Goal: Task Accomplishment & Management: Use online tool/utility

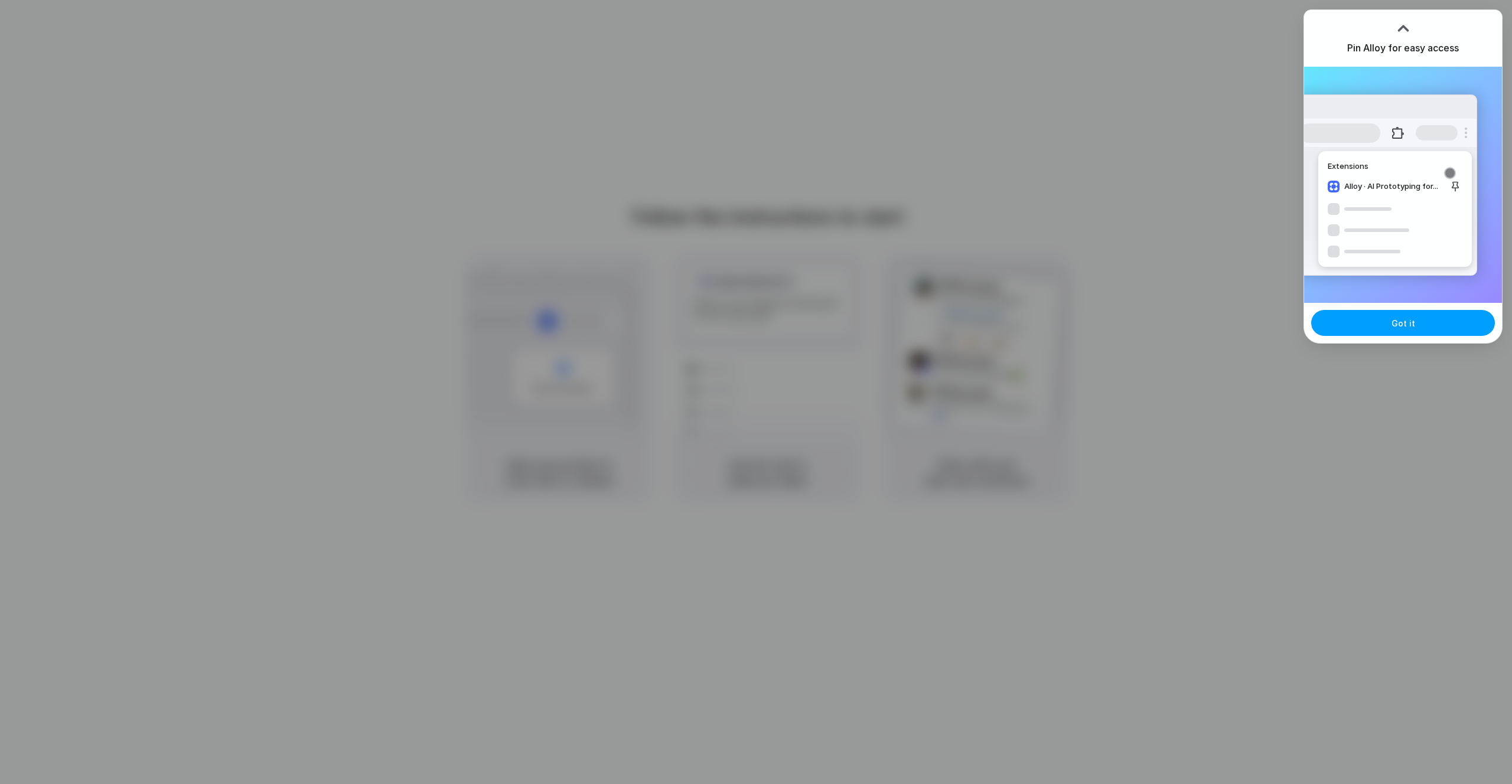
click at [1388, 325] on button "Got it" at bounding box center [1403, 323] width 184 height 26
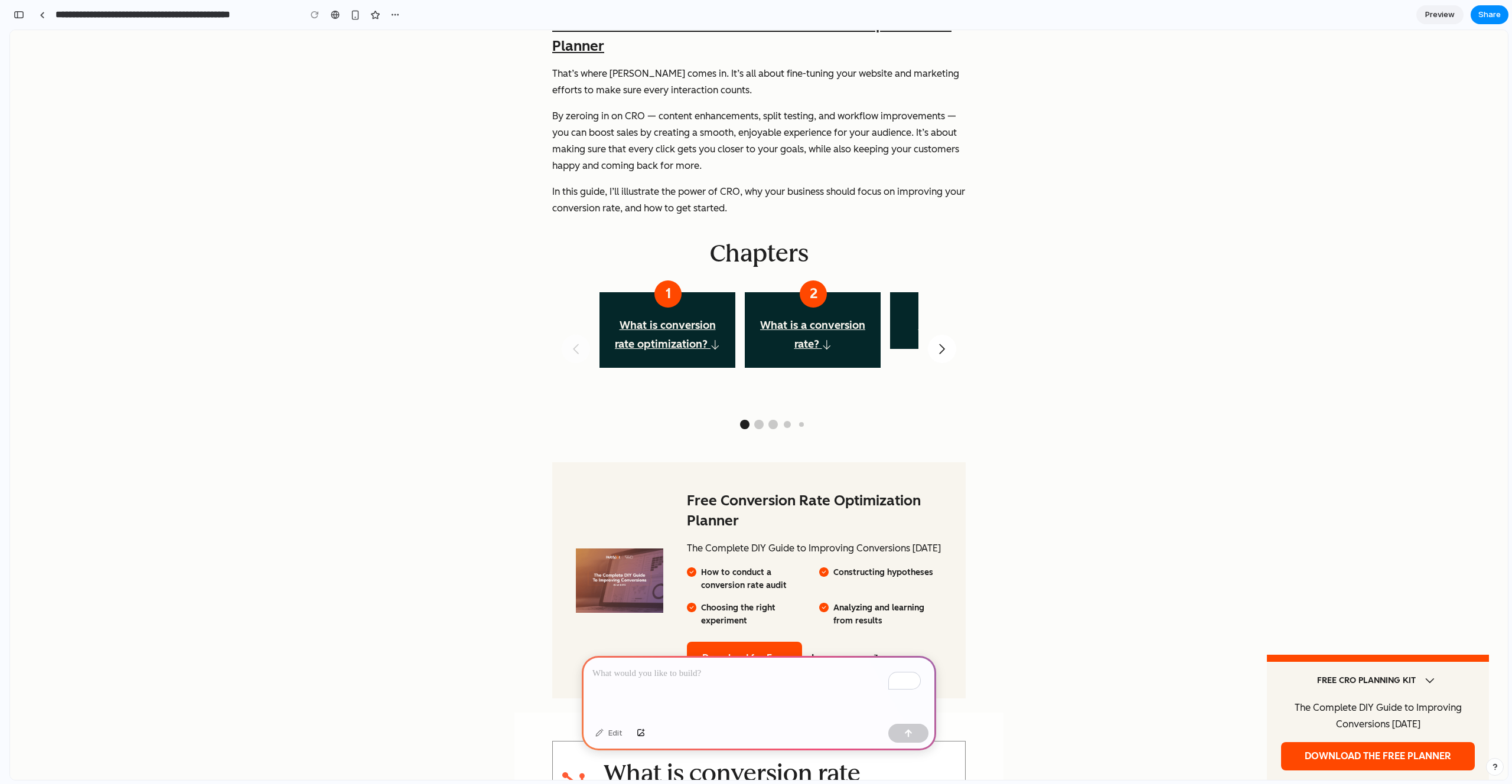
scroll to position [646, 0]
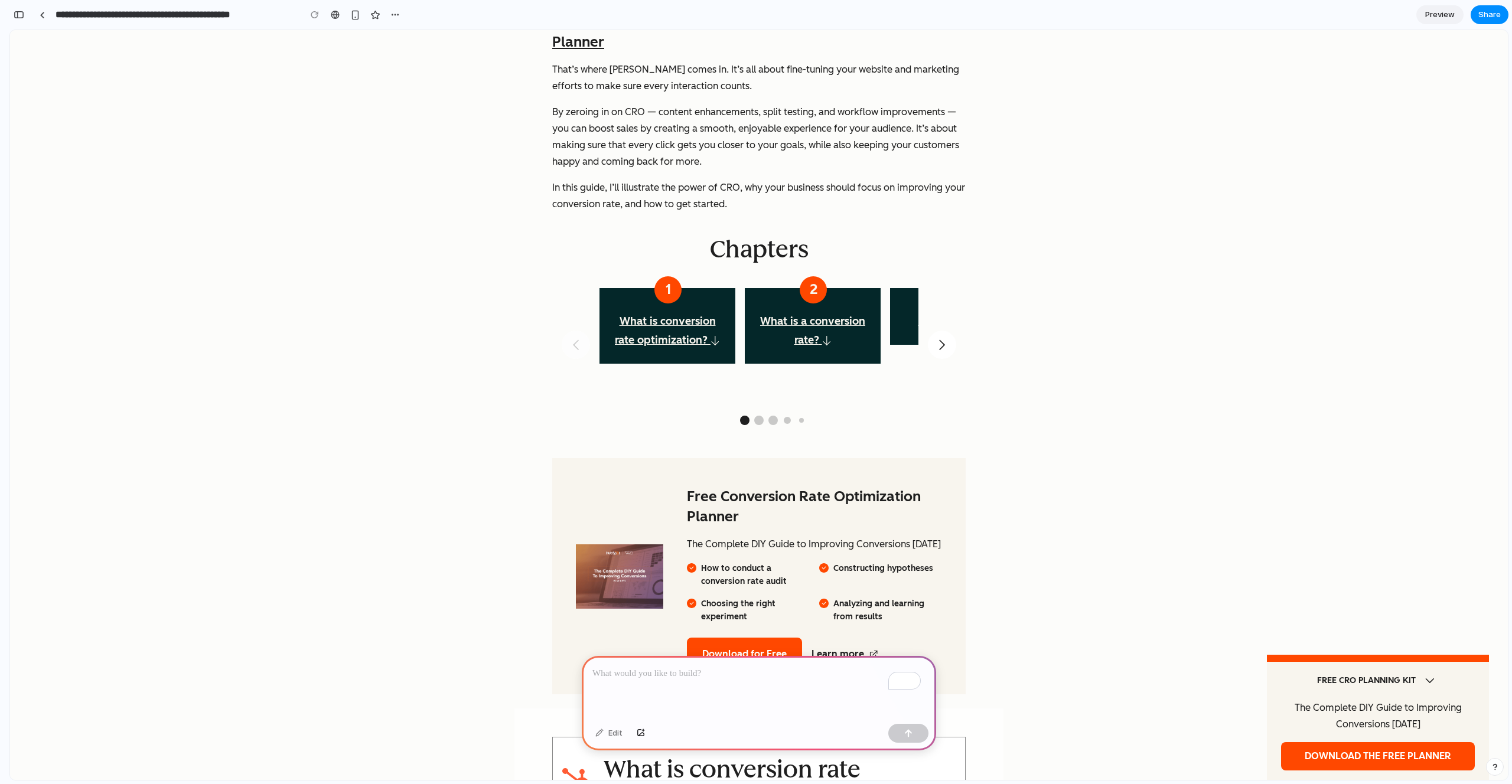
click at [672, 671] on p "To enrich screen reader interactions, please activate Accessibility in Grammarl…" at bounding box center [759, 674] width 333 height 14
click at [639, 684] on div "To enrich screen reader interactions, please activate Accessibility in Grammarl…" at bounding box center [759, 687] width 354 height 63
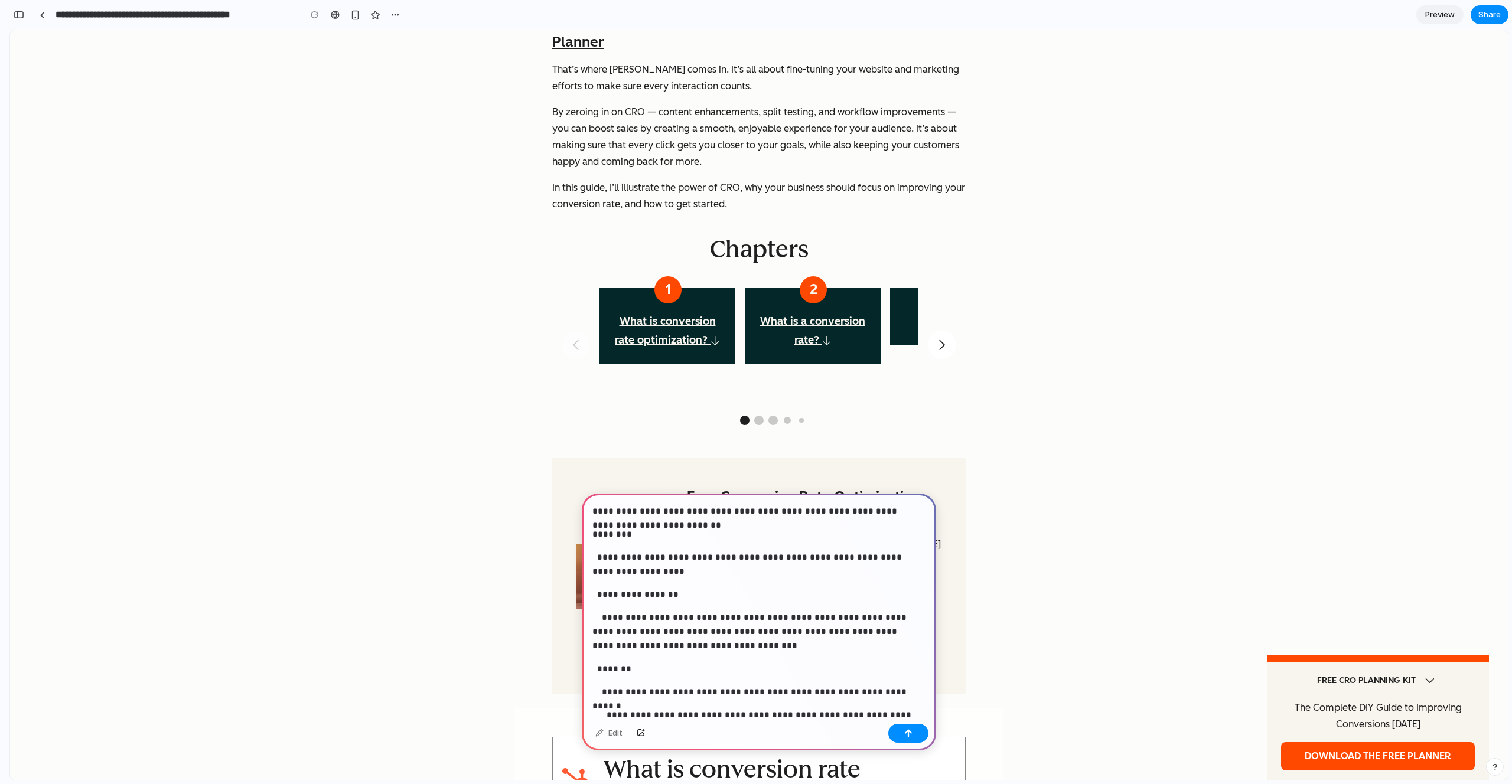
scroll to position [3100, 0]
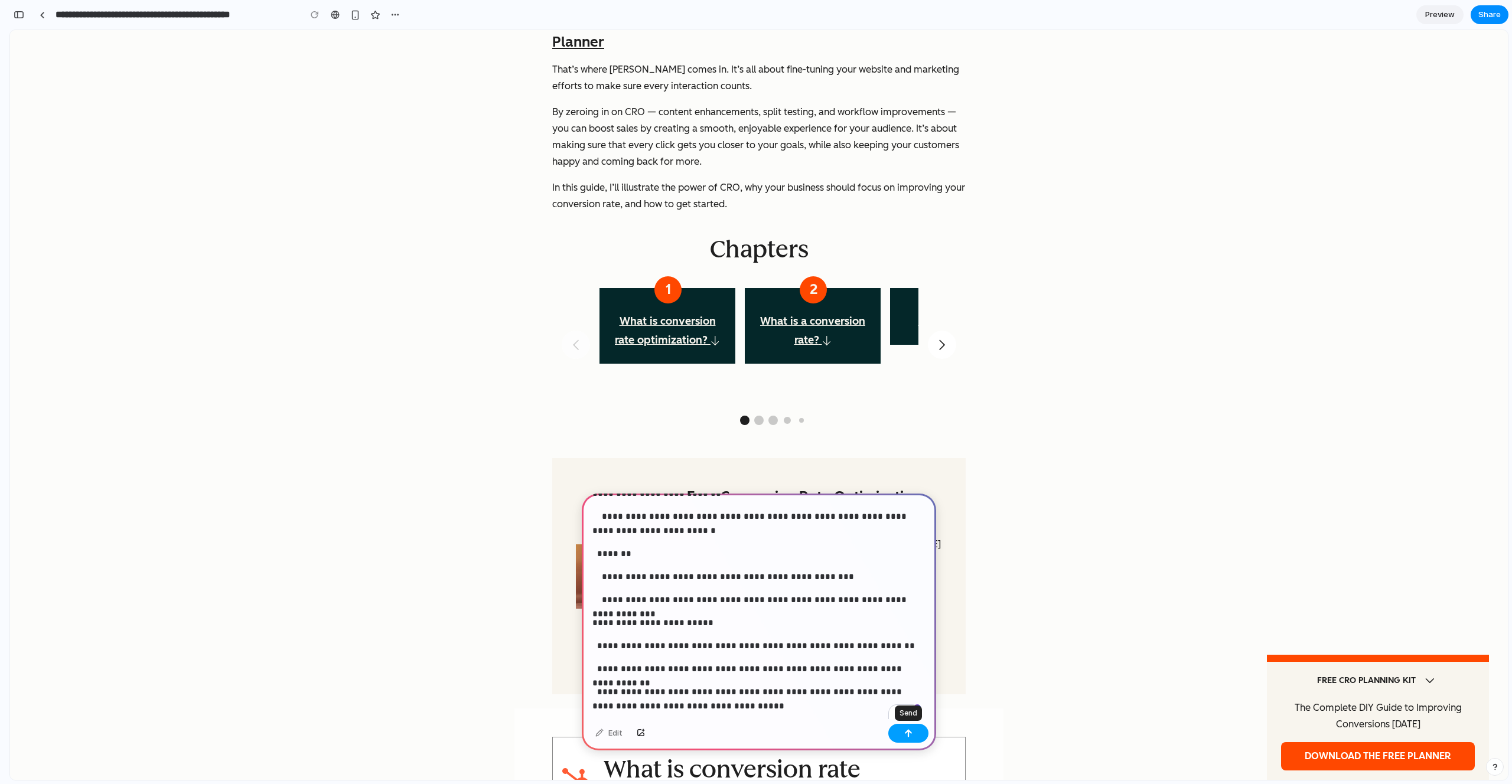
click at [912, 738] on button "button" at bounding box center [909, 733] width 40 height 19
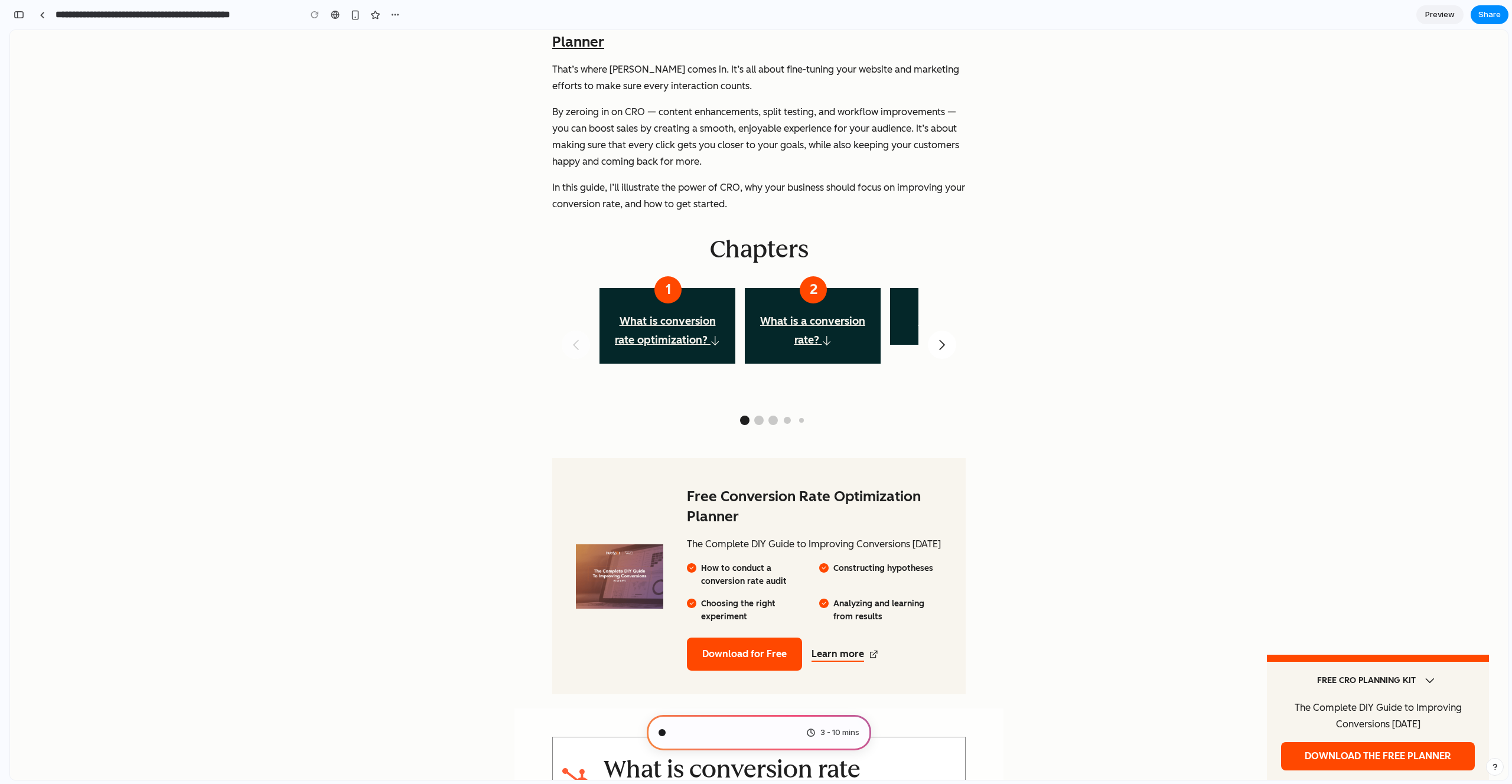
scroll to position [2199, 0]
type input "**********"
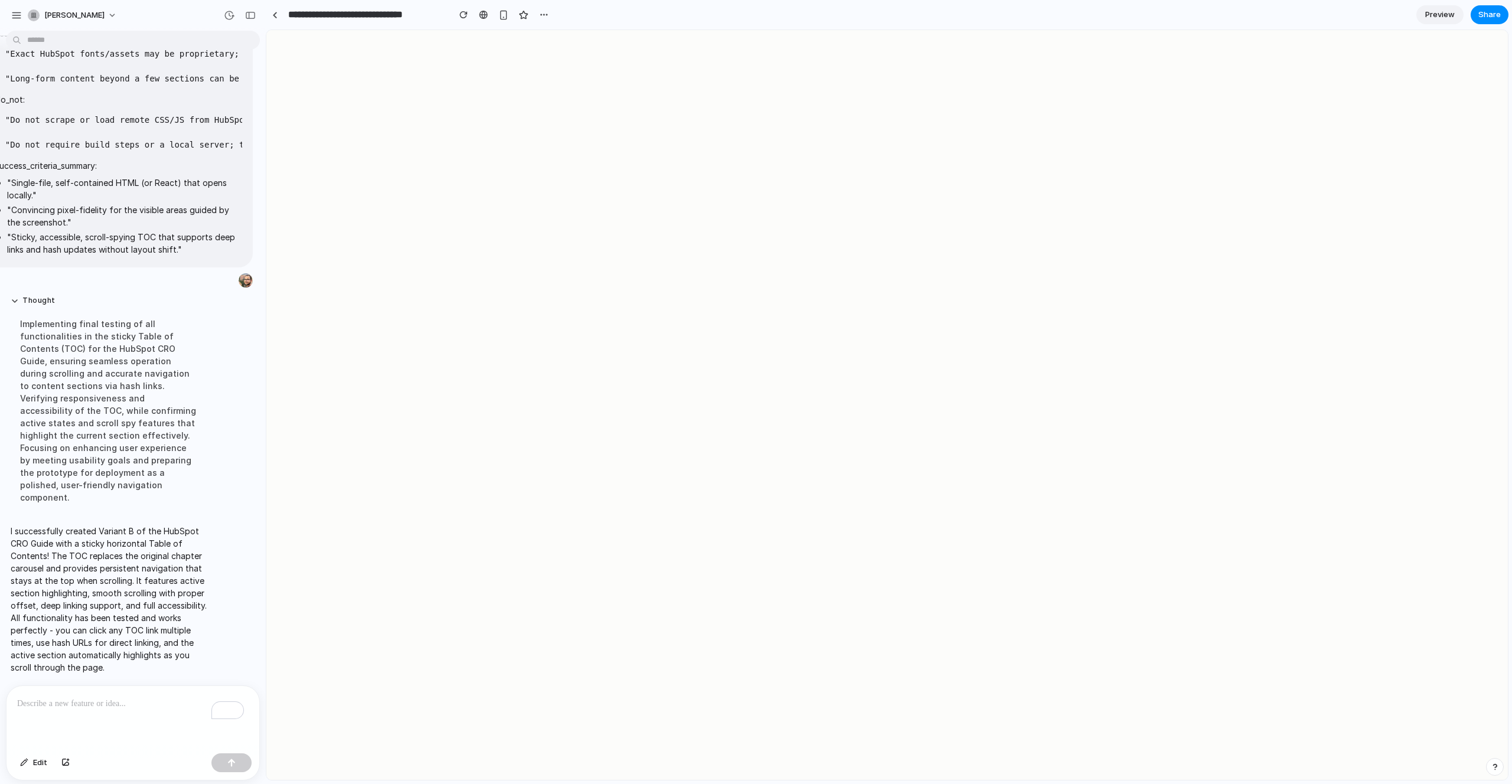
scroll to position [0, 0]
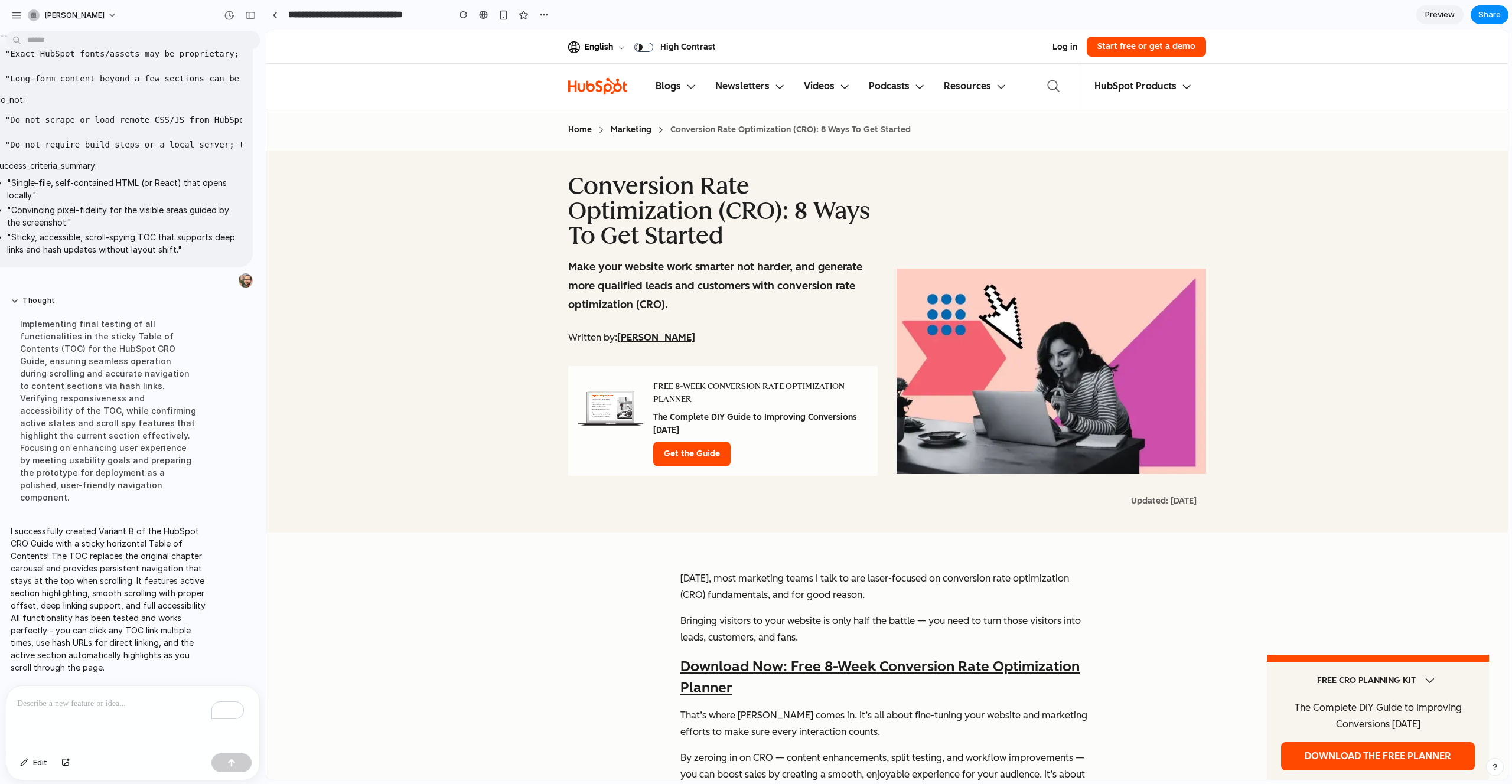
click at [63, 543] on p "I successfully created Variant B of the HubSpot CRO Guide with a sticky horizon…" at bounding box center [109, 599] width 197 height 149
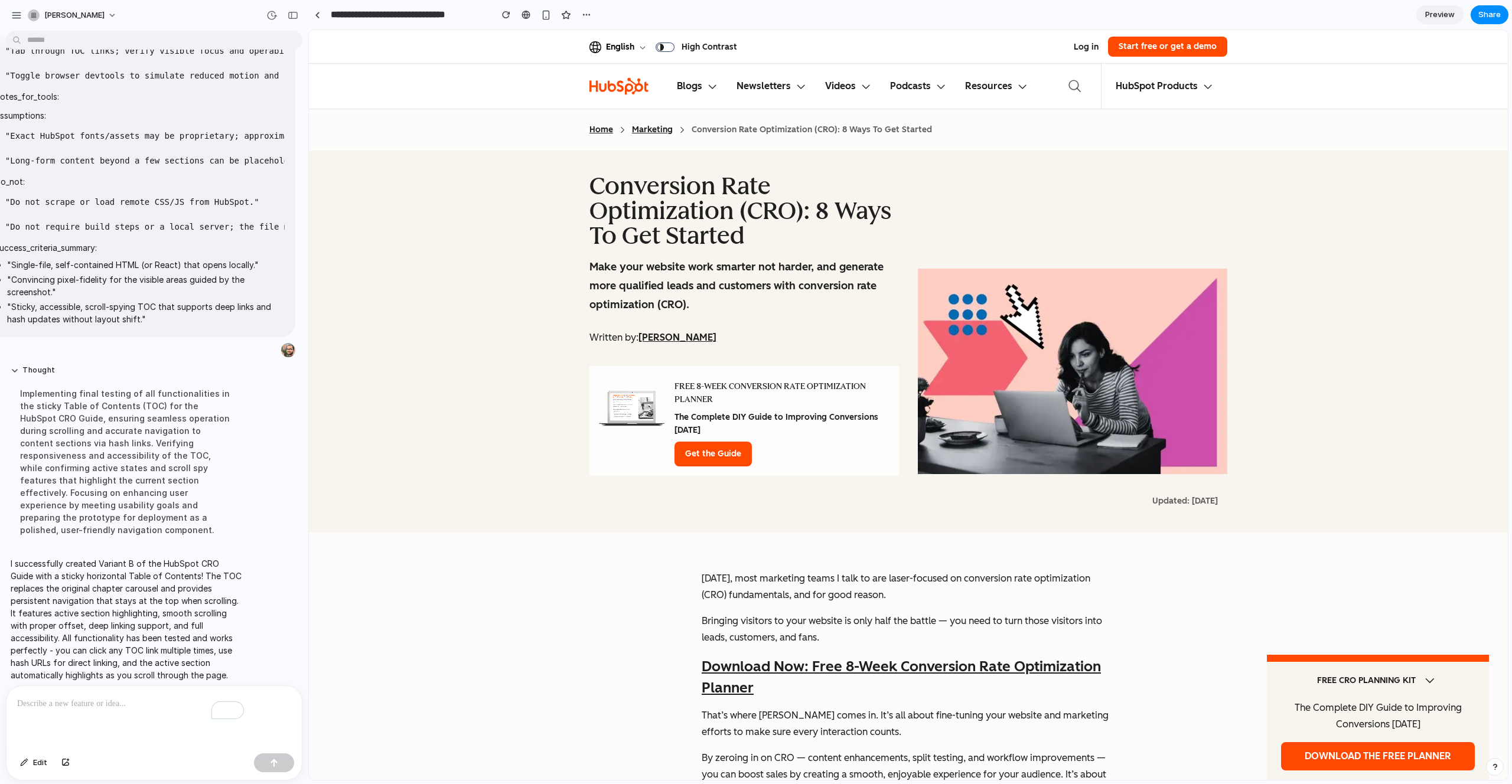
scroll to position [2429, 0]
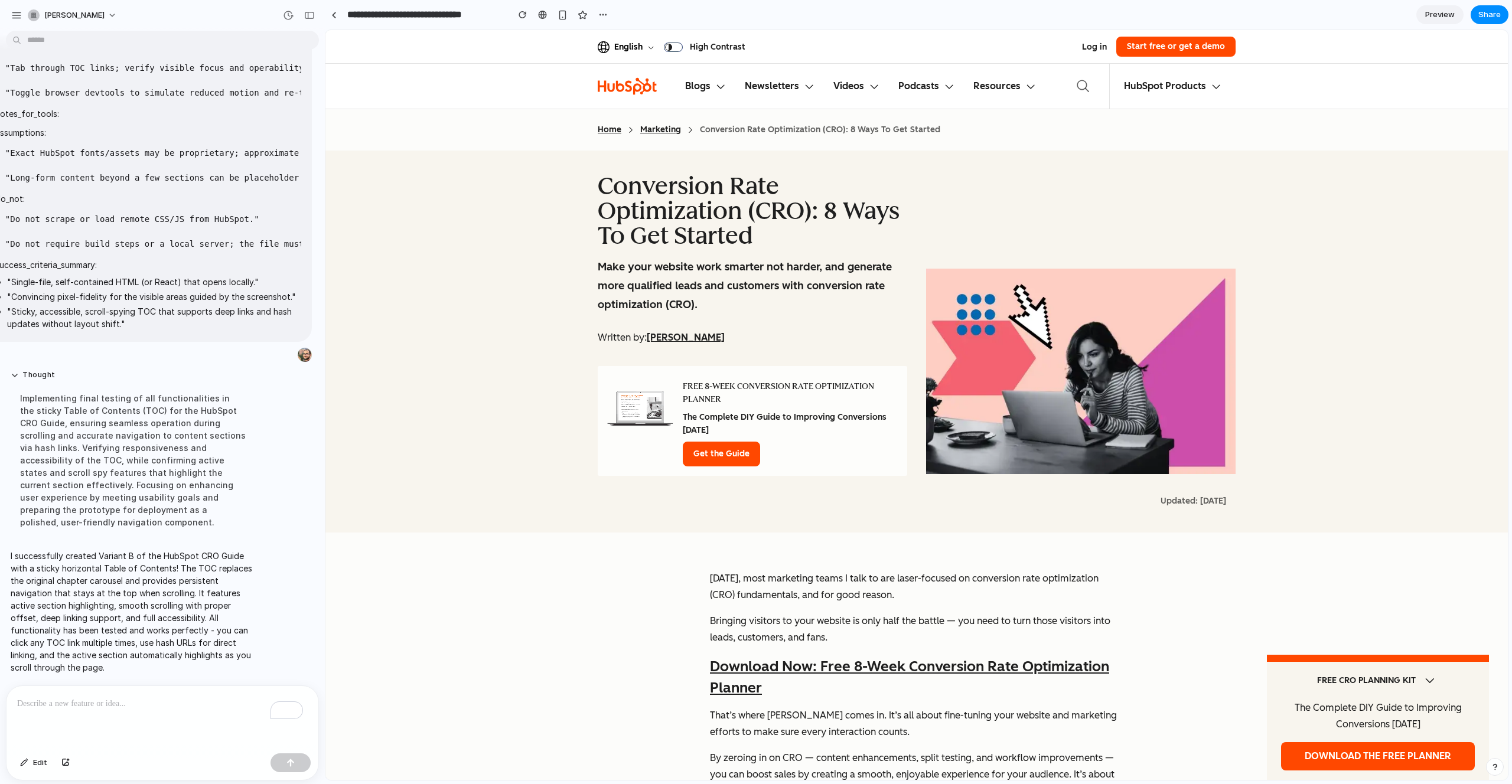
drag, startPoint x: 264, startPoint y: 554, endPoint x: 402, endPoint y: 554, distance: 138.0
click at [289, 14] on div "button" at bounding box center [288, 15] width 11 height 11
click at [234, 464] on div "Version 2 Current Version 1 5m ago Restore" at bounding box center [756, 392] width 1512 height 784
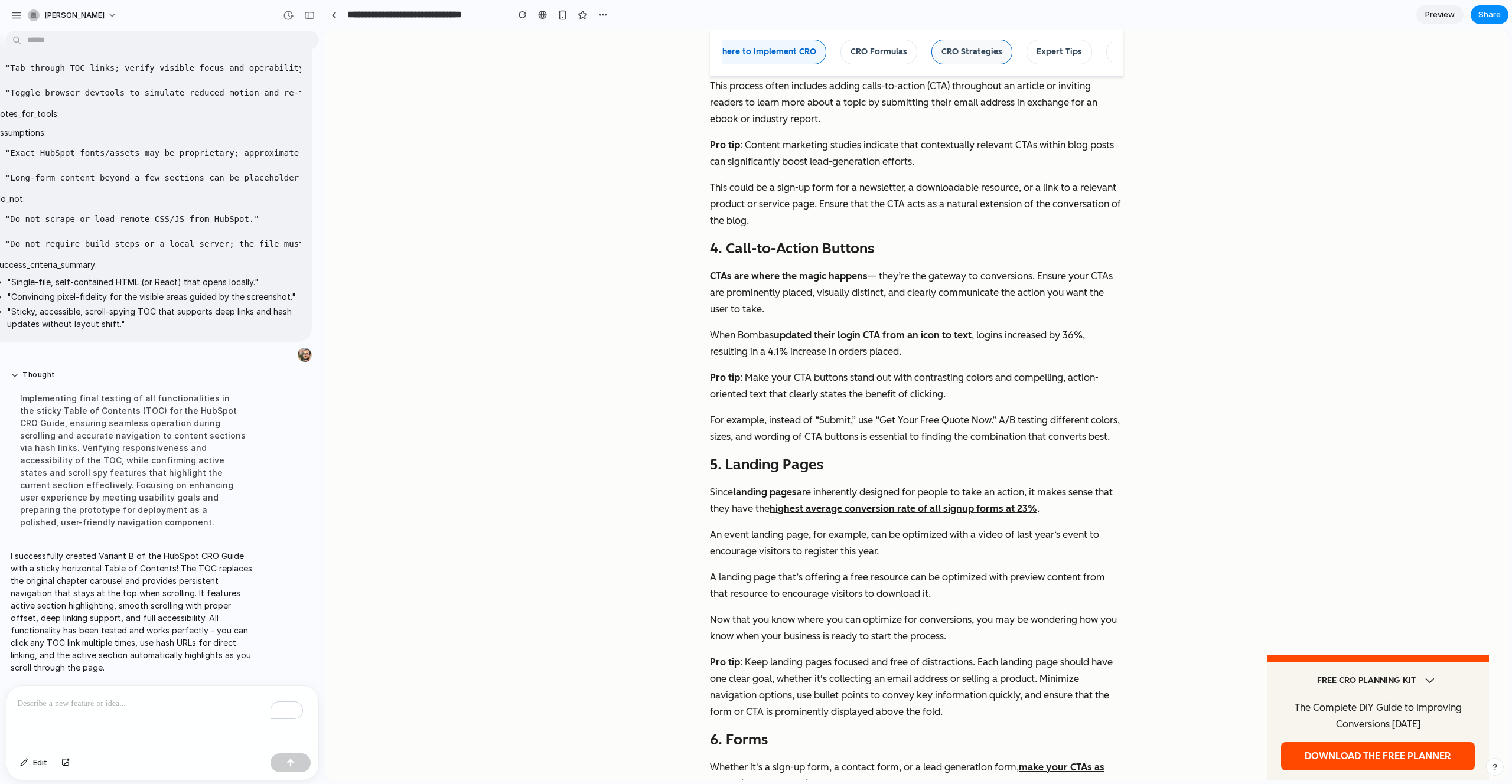
scroll to position [0, 352]
click at [1034, 52] on link "Expert Tips" at bounding box center [1040, 52] width 65 height 25
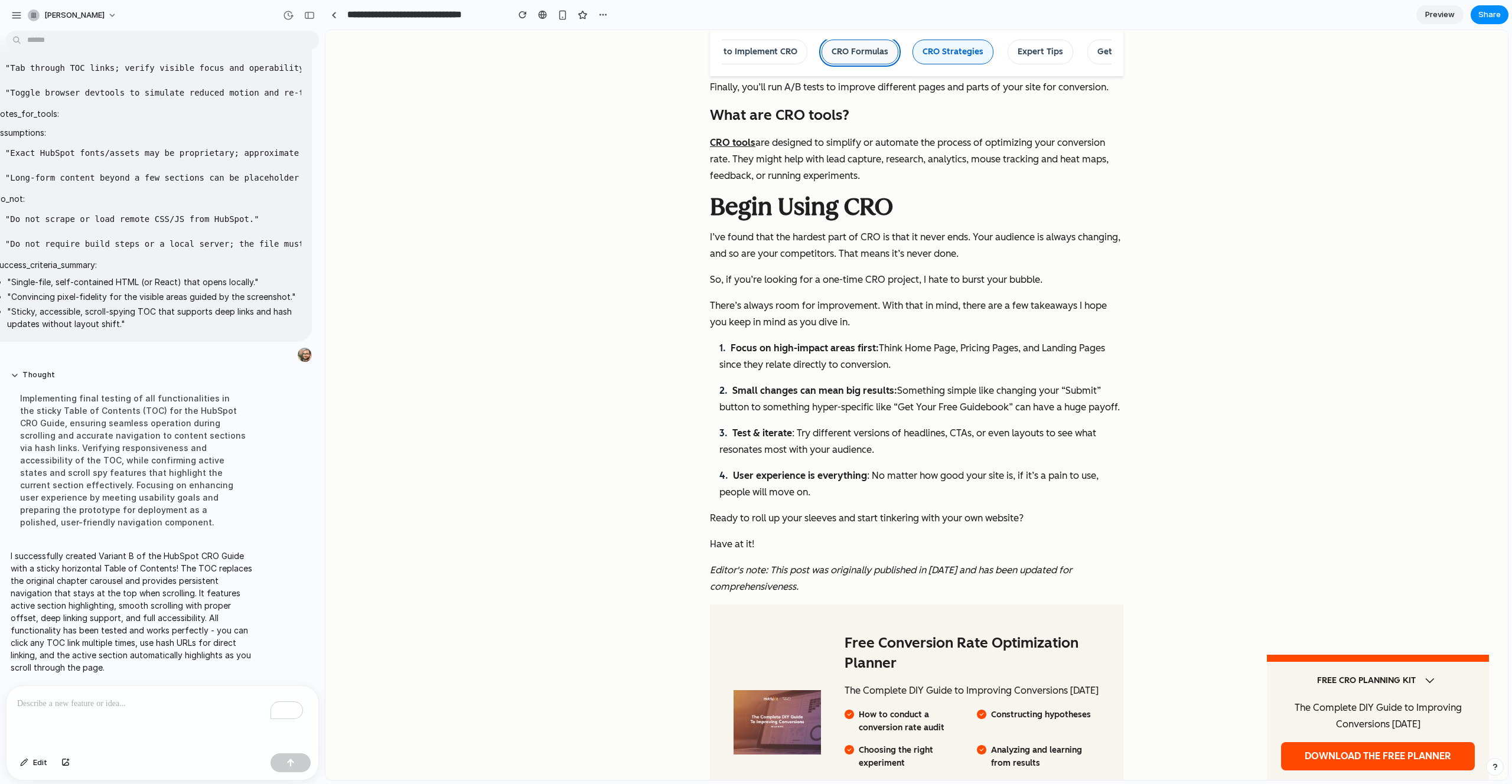
click at [850, 52] on link "CRO Formulas" at bounding box center [860, 52] width 77 height 25
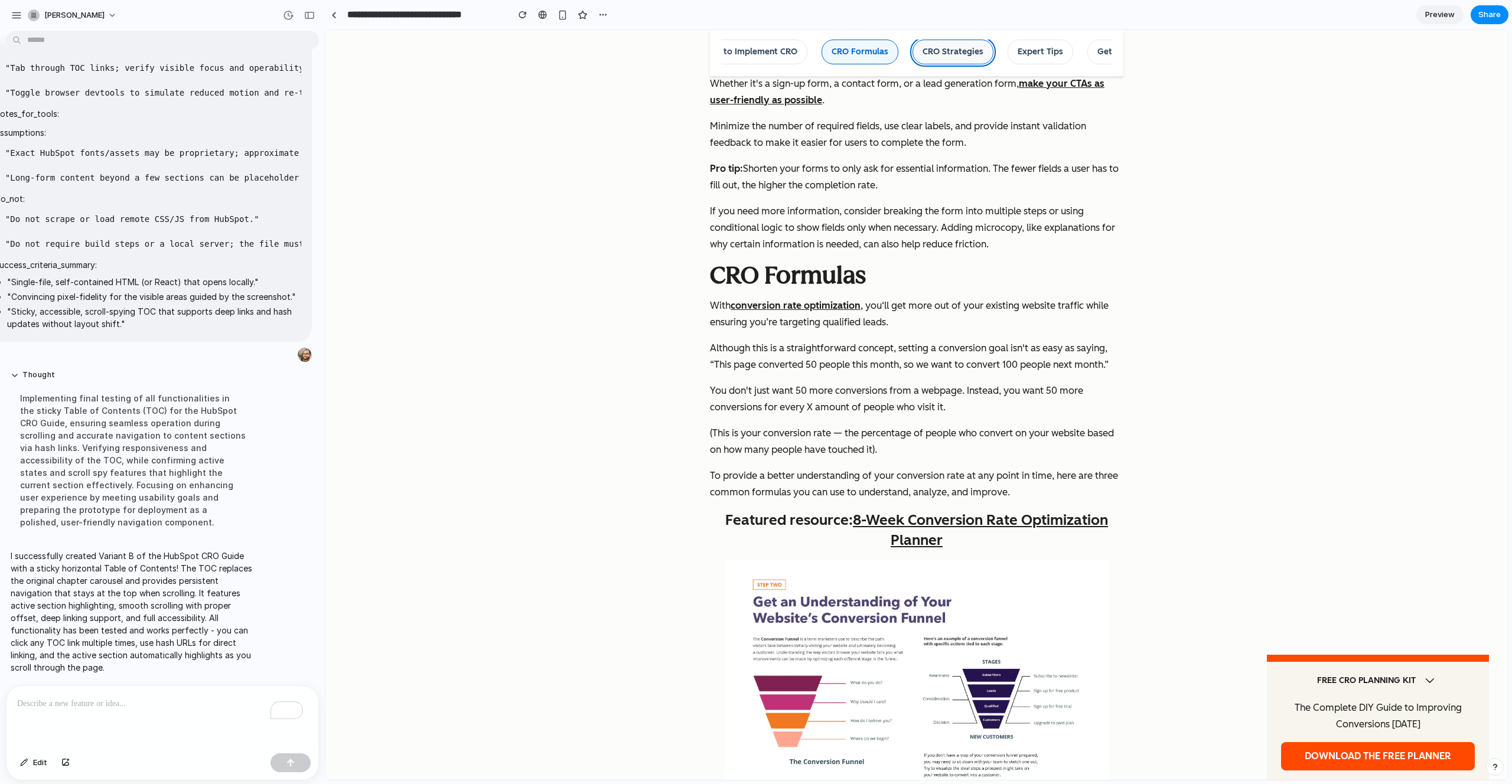
click at [931, 51] on link "CRO Strategies" at bounding box center [953, 52] width 81 height 25
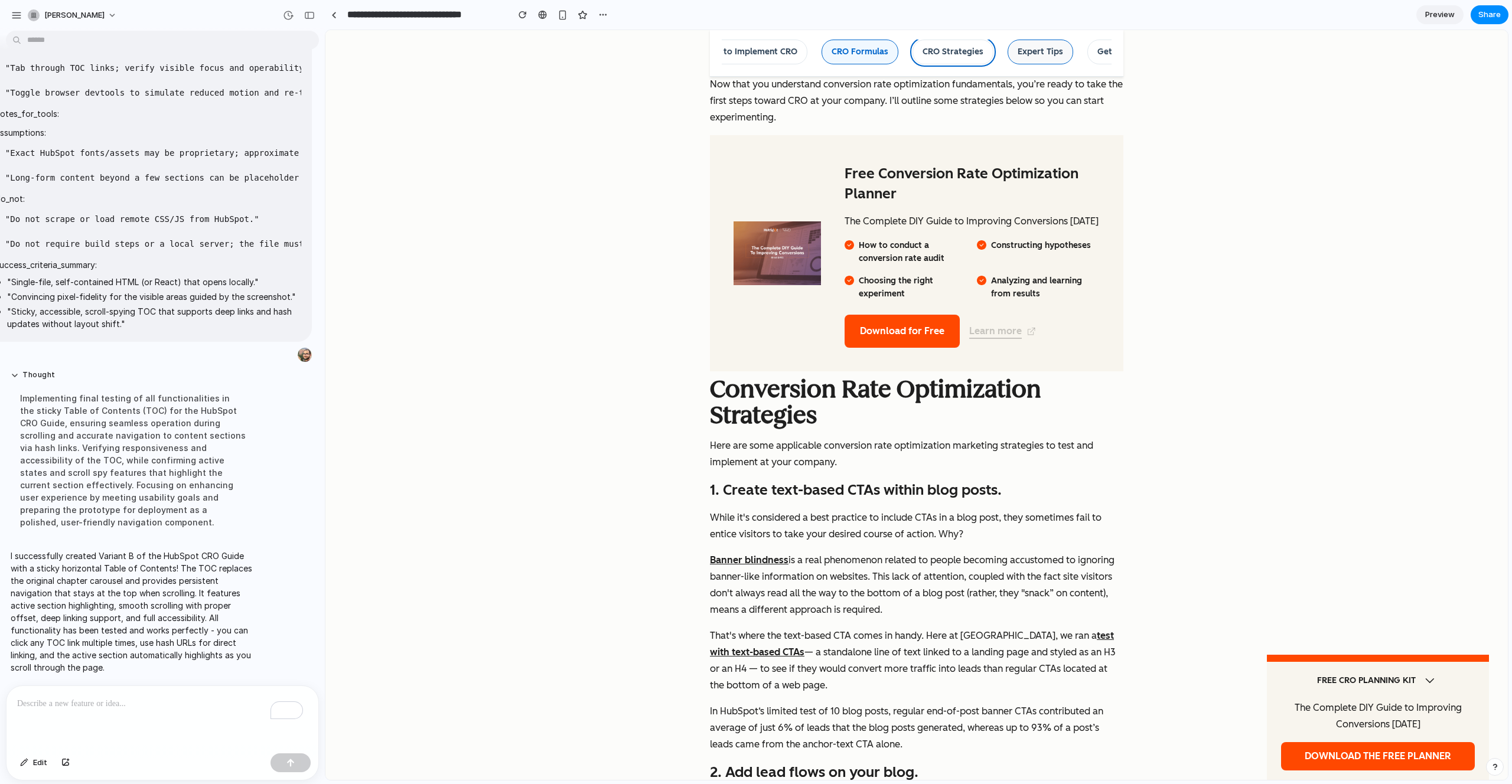
click at [1016, 51] on link "Expert Tips" at bounding box center [1040, 52] width 65 height 25
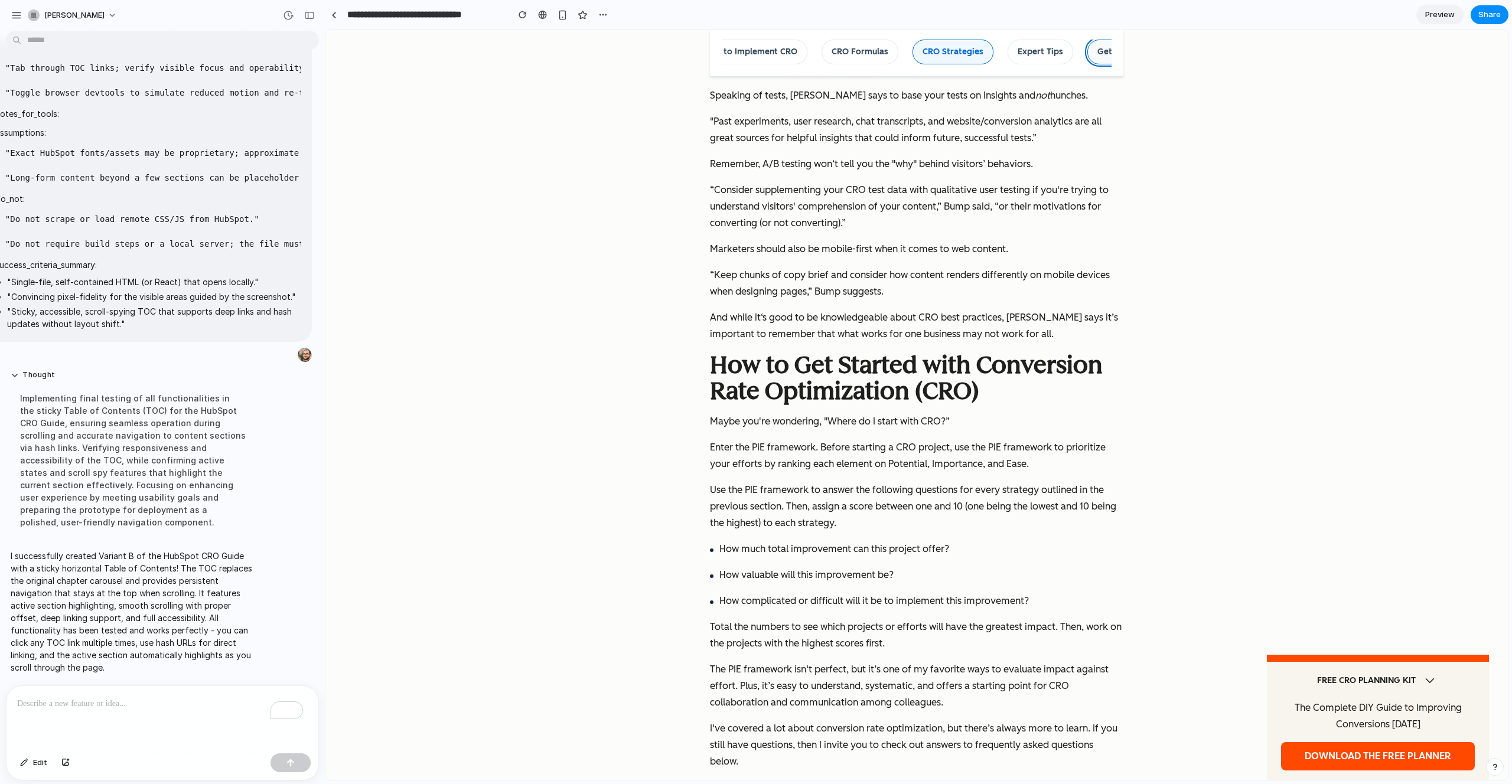
click at [1088, 51] on link "Getting Started" at bounding box center [1129, 52] width 84 height 25
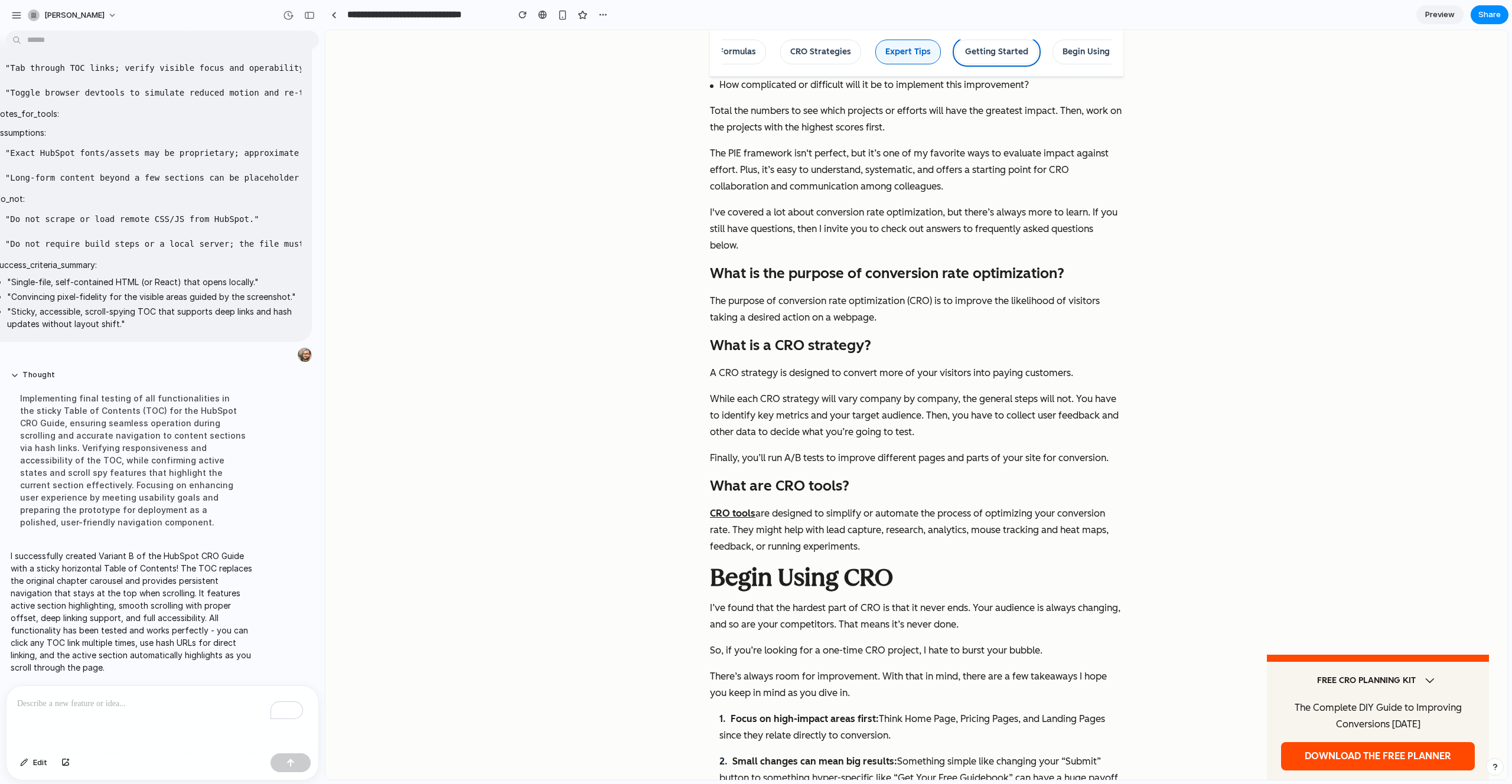
scroll to position [0, 497]
click at [1066, 53] on link "Begin Using CRO" at bounding box center [1084, 52] width 87 height 25
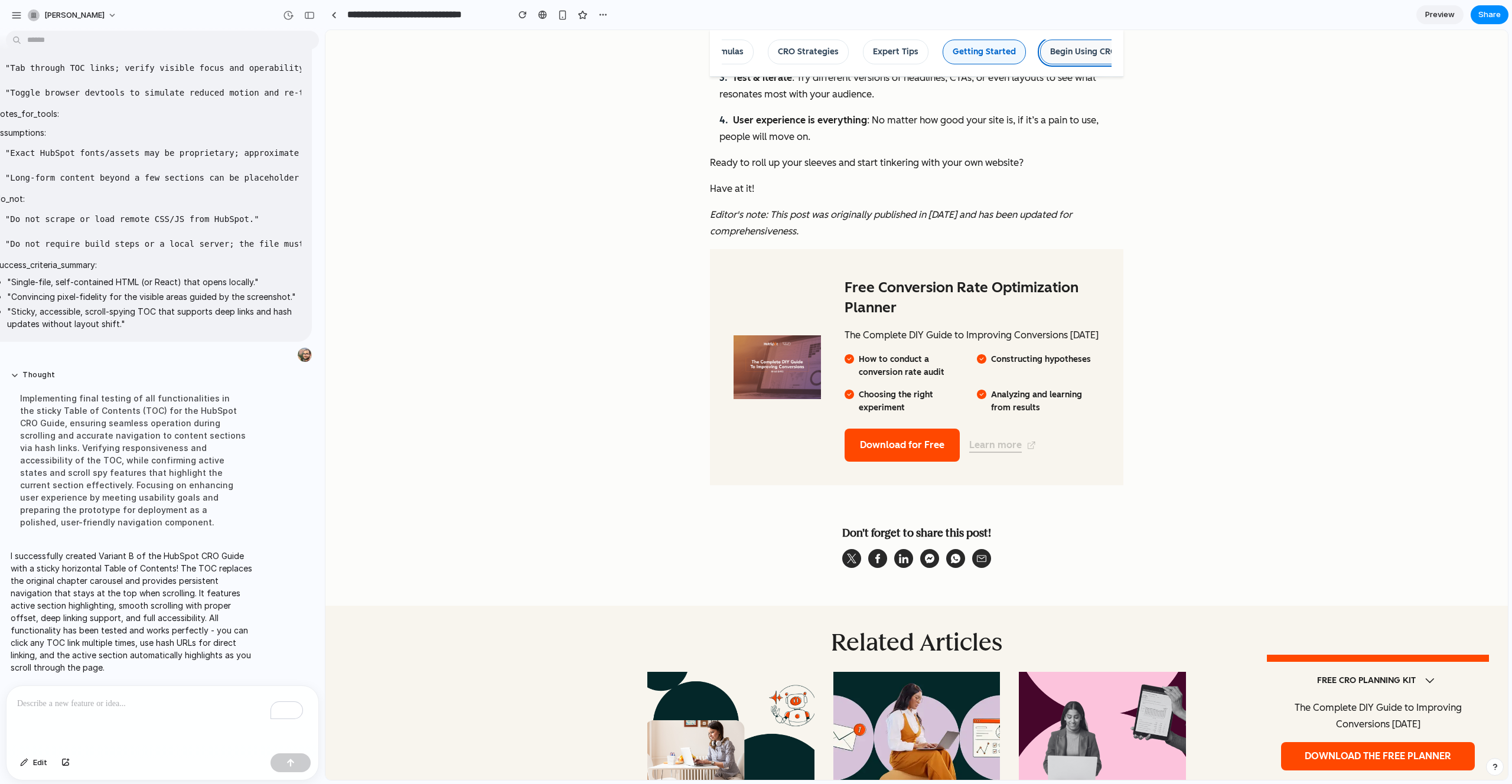
scroll to position [11523, 0]
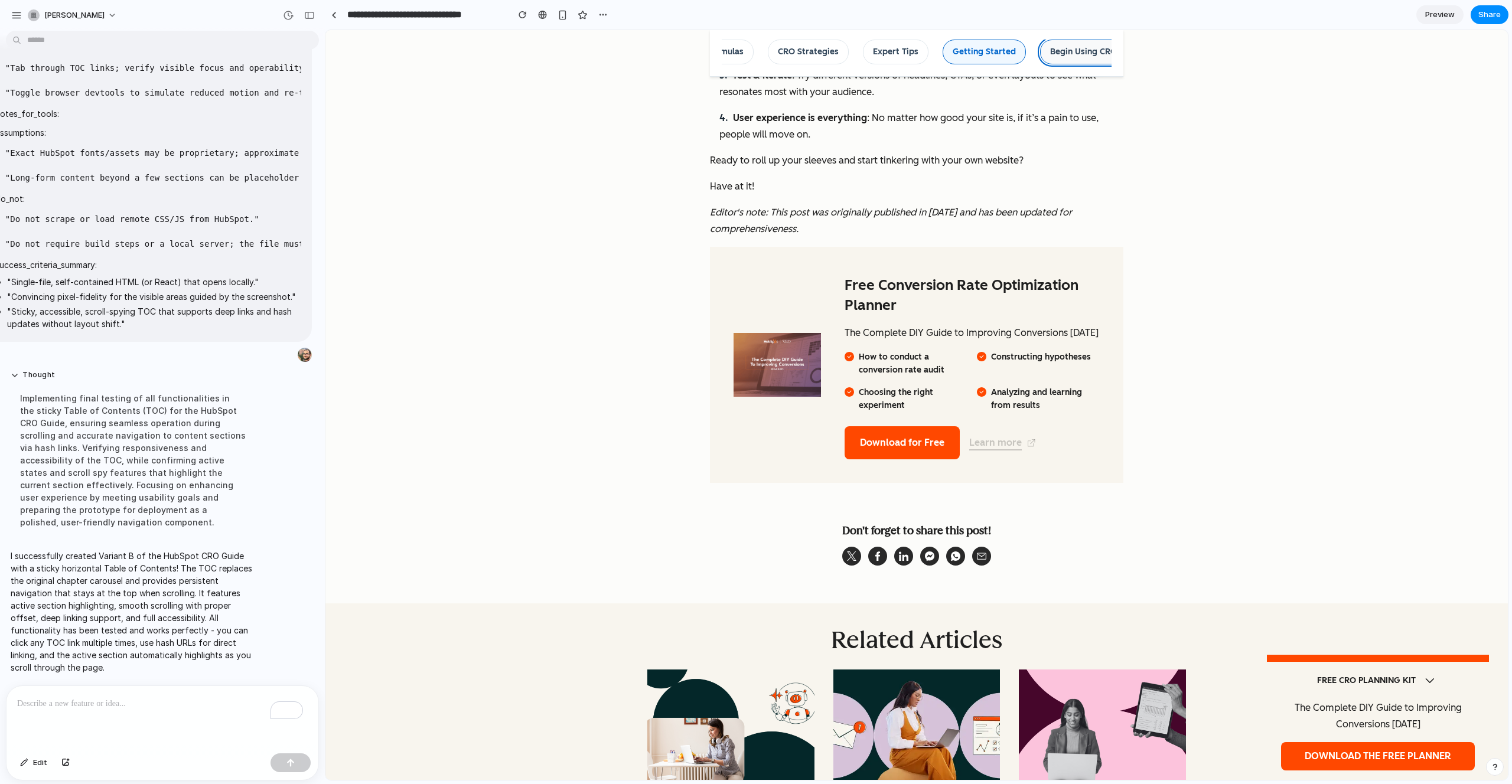
click at [1066, 53] on link "Begin Using CRO" at bounding box center [1084, 52] width 87 height 25
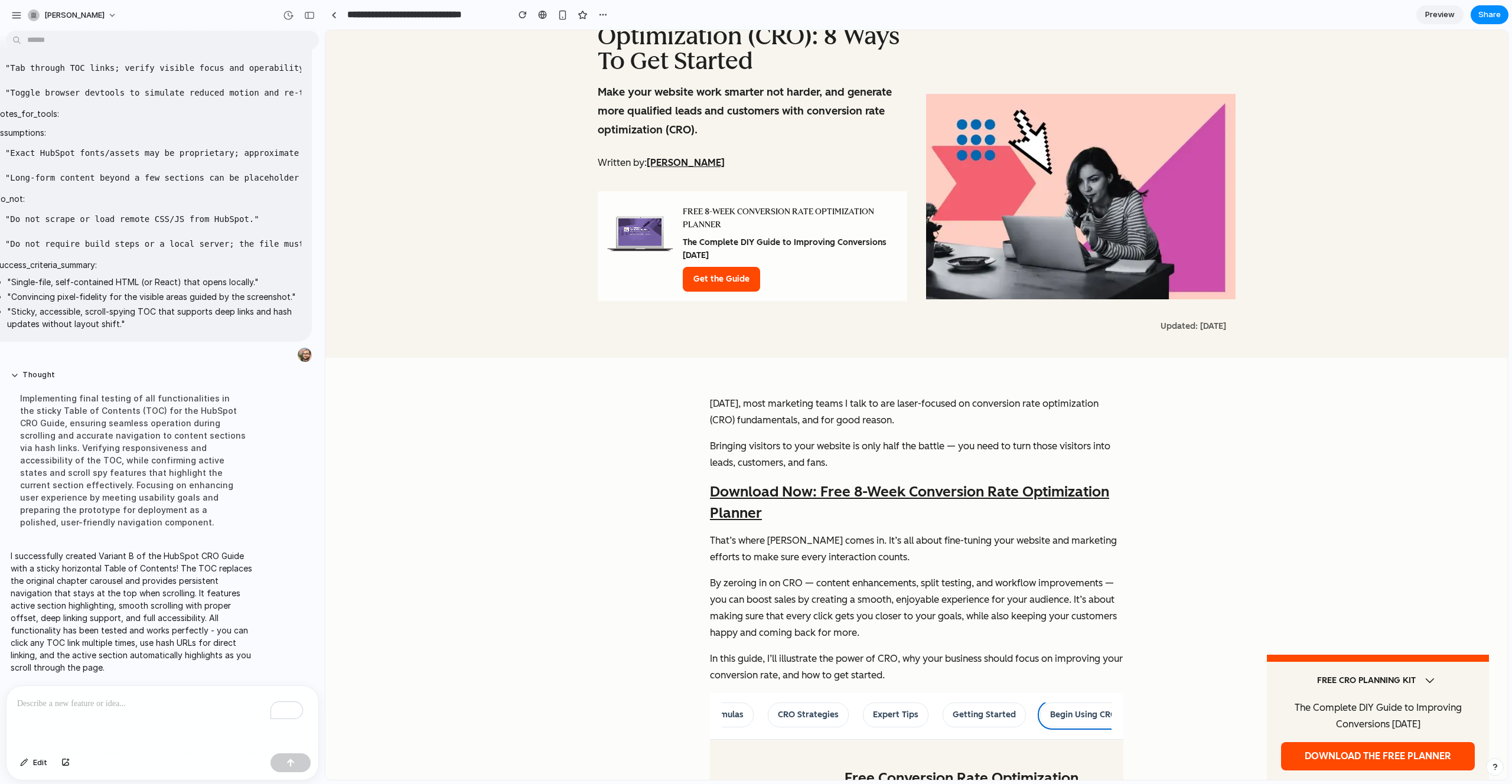
scroll to position [0, 0]
